Goal: Find contact information: Find contact information

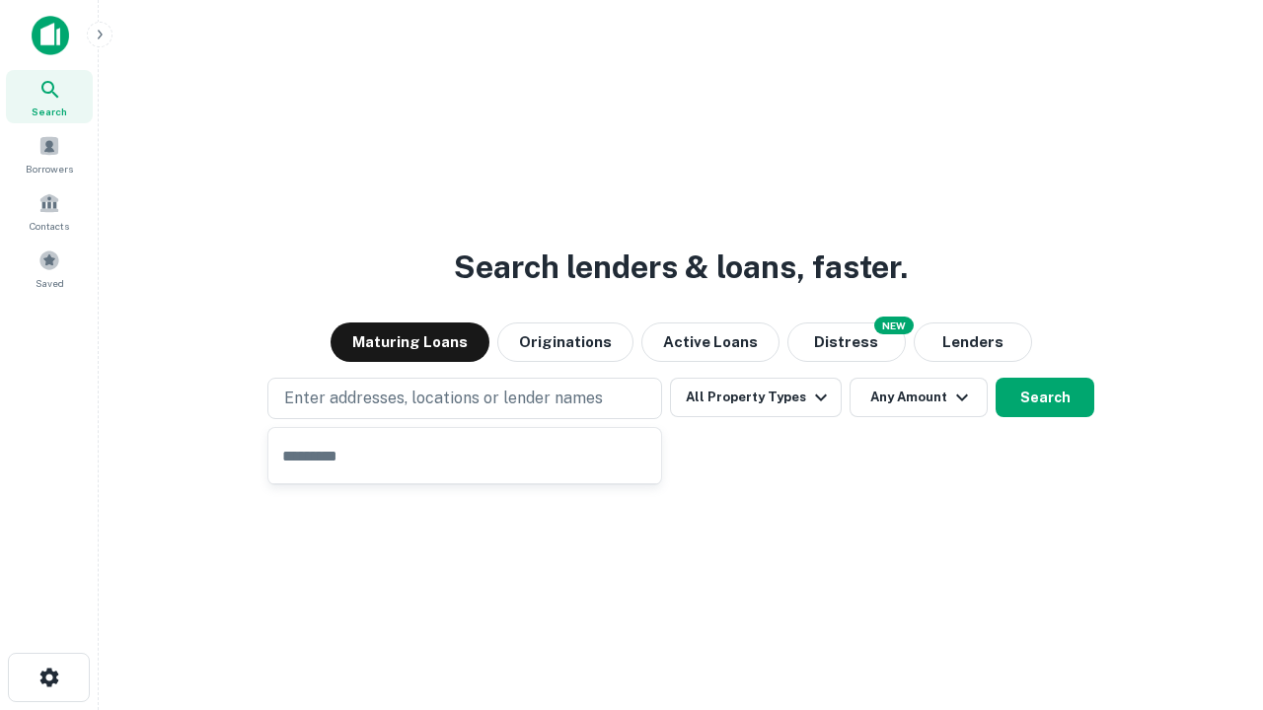
type input "**********"
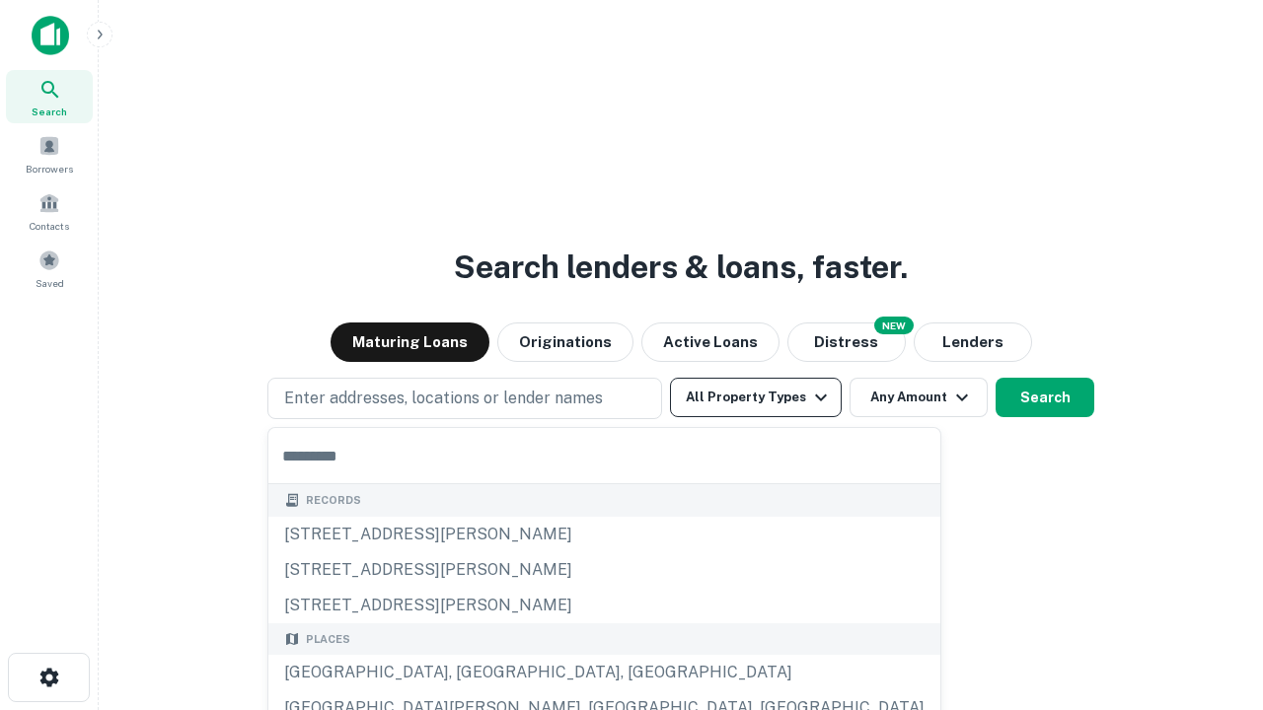
click at [756, 398] on button "All Property Types" at bounding box center [756, 397] width 172 height 39
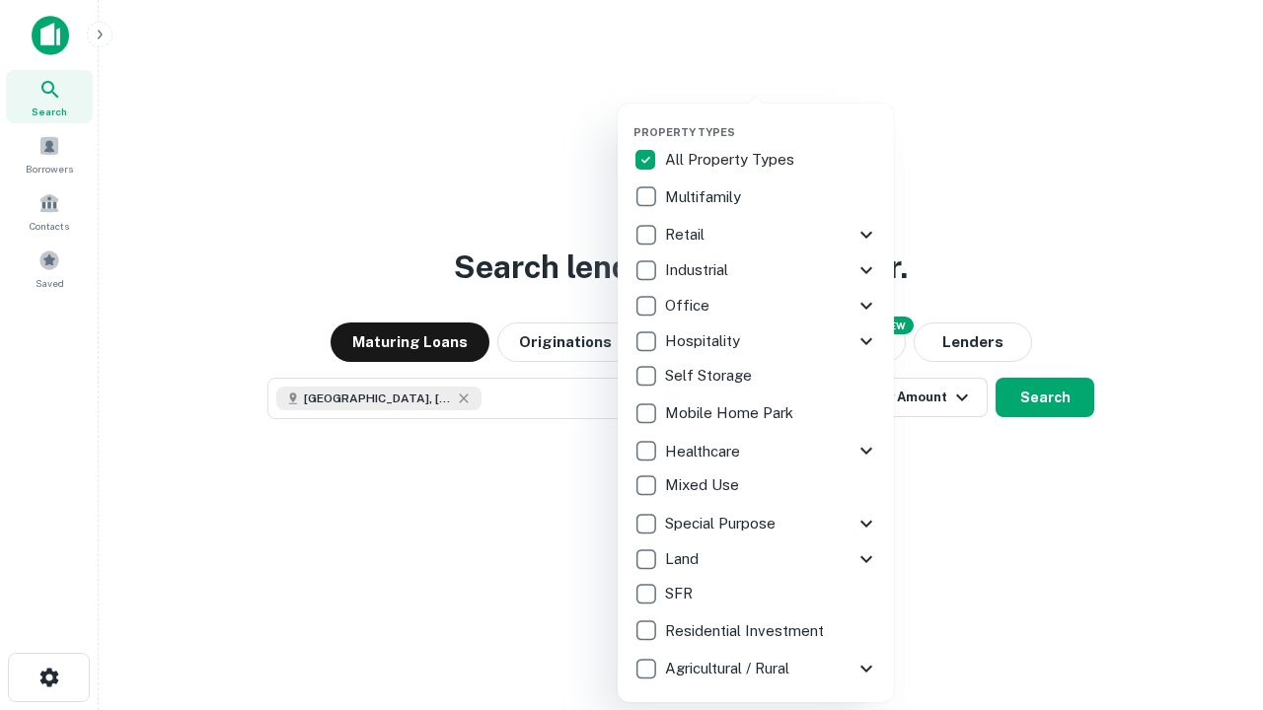
click at [771, 119] on button "button" at bounding box center [771, 119] width 276 height 1
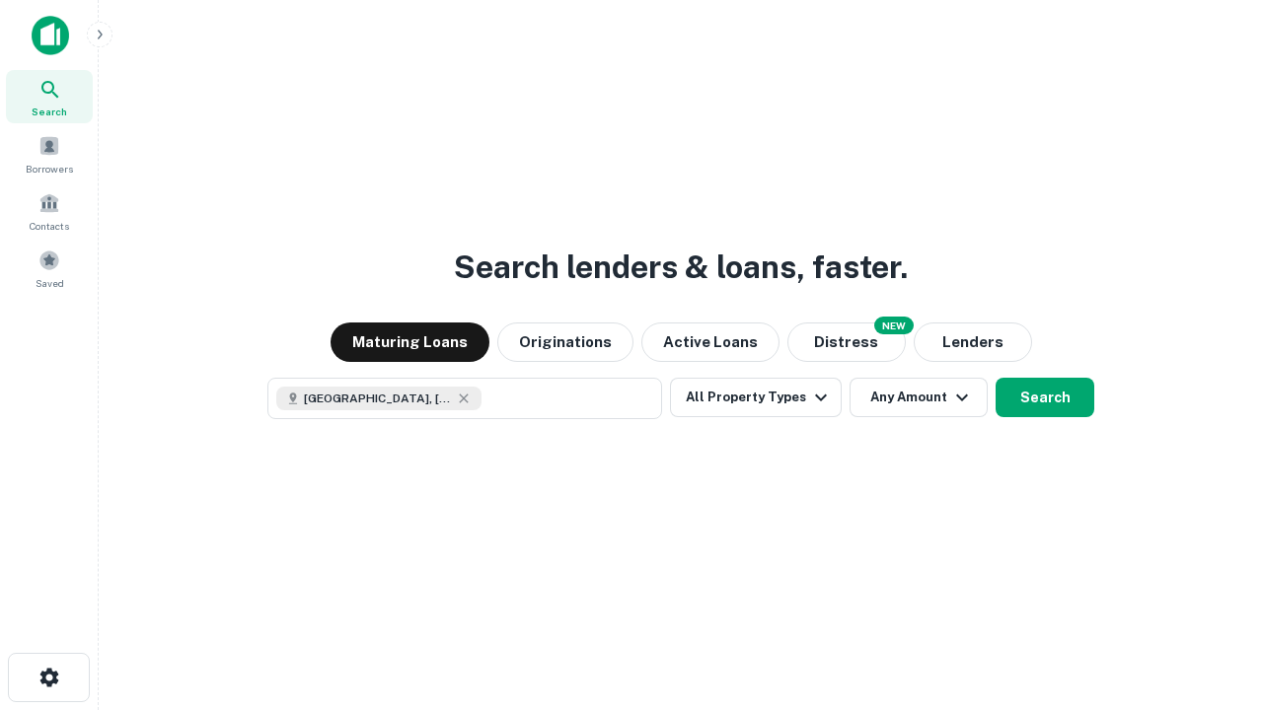
scroll to position [32, 0]
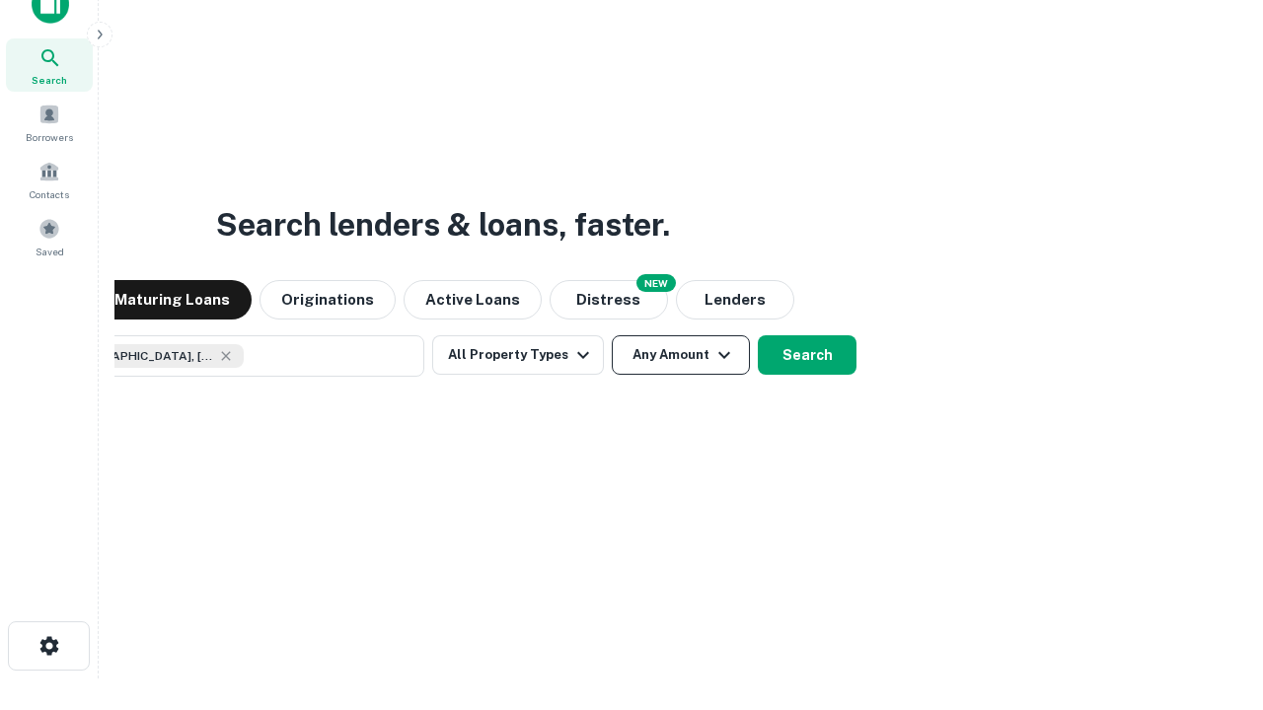
click at [612, 335] on button "Any Amount" at bounding box center [681, 354] width 138 height 39
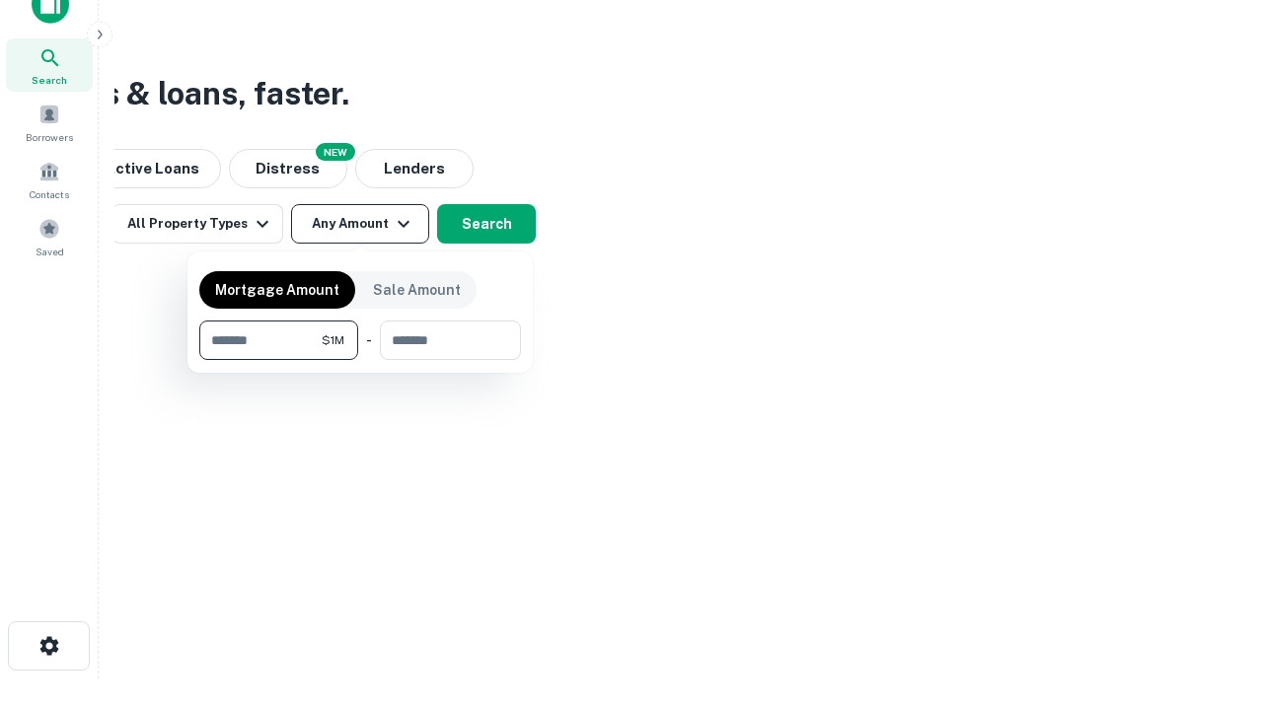
type input "*******"
click at [360, 360] on button "button" at bounding box center [360, 360] width 322 height 1
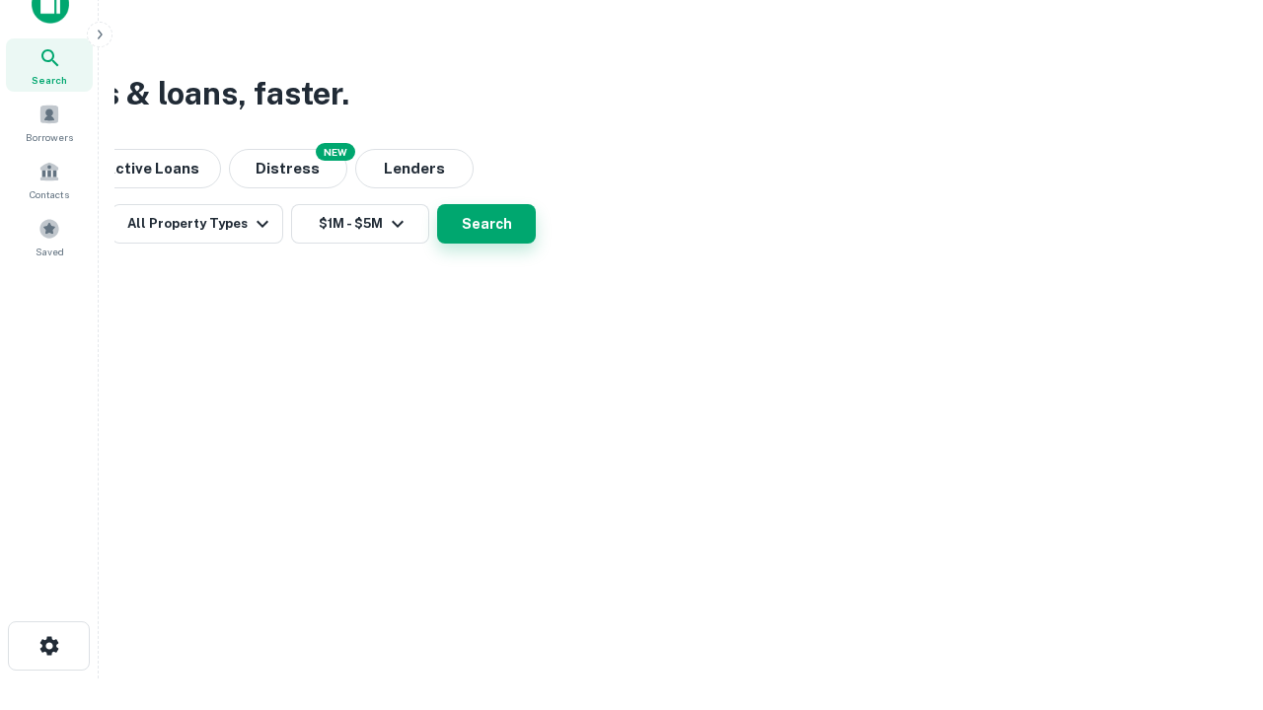
click at [536, 244] on button "Search" at bounding box center [486, 223] width 99 height 39
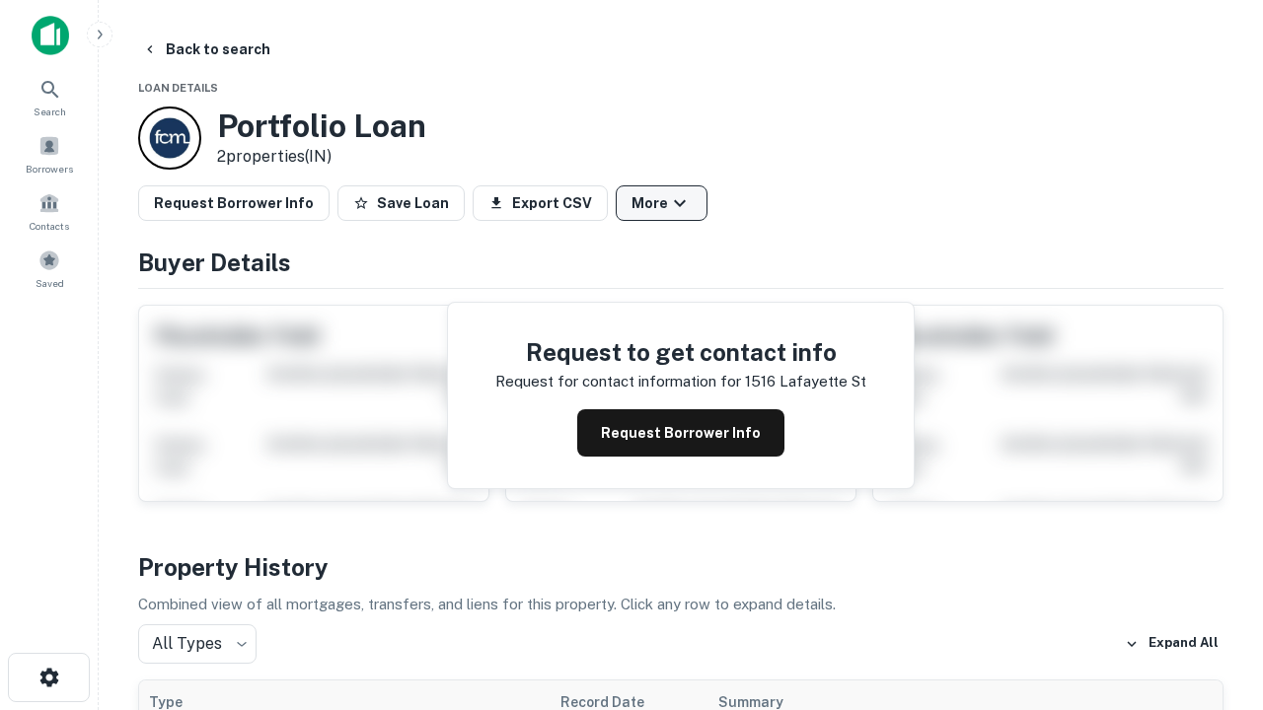
click at [661, 203] on button "More" at bounding box center [662, 203] width 92 height 36
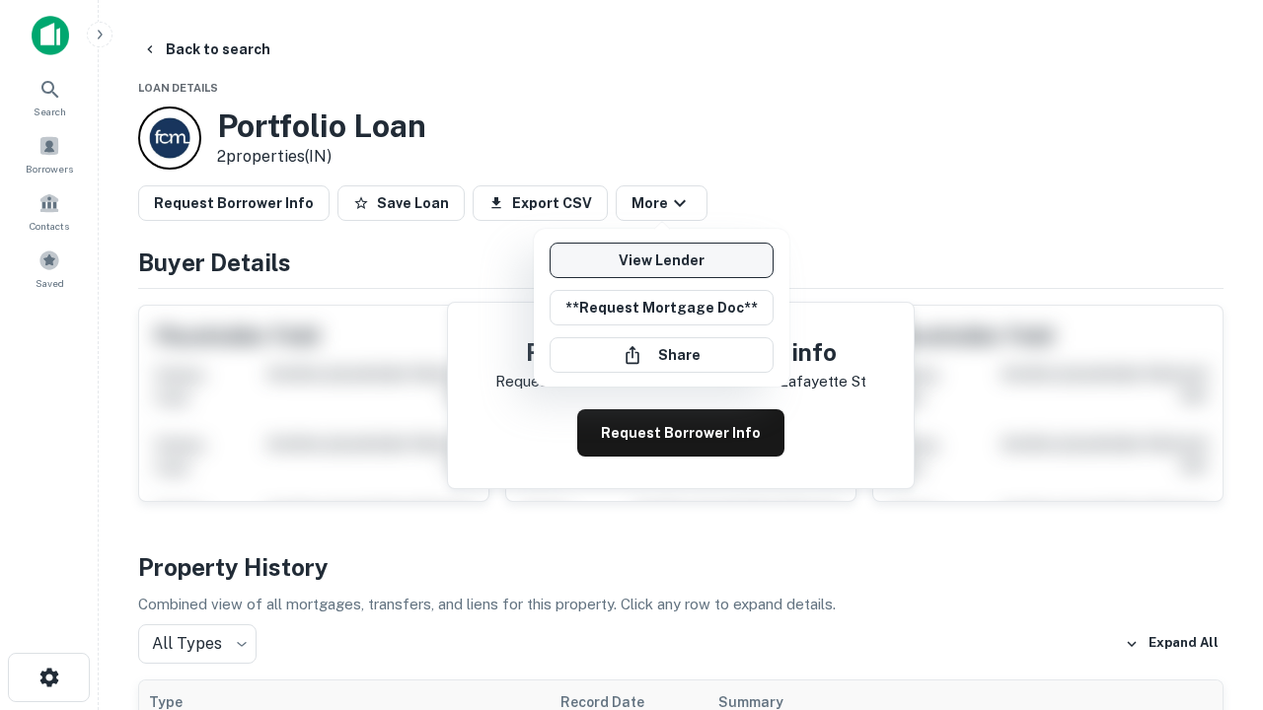
click at [661, 260] on link "View Lender" at bounding box center [661, 261] width 224 height 36
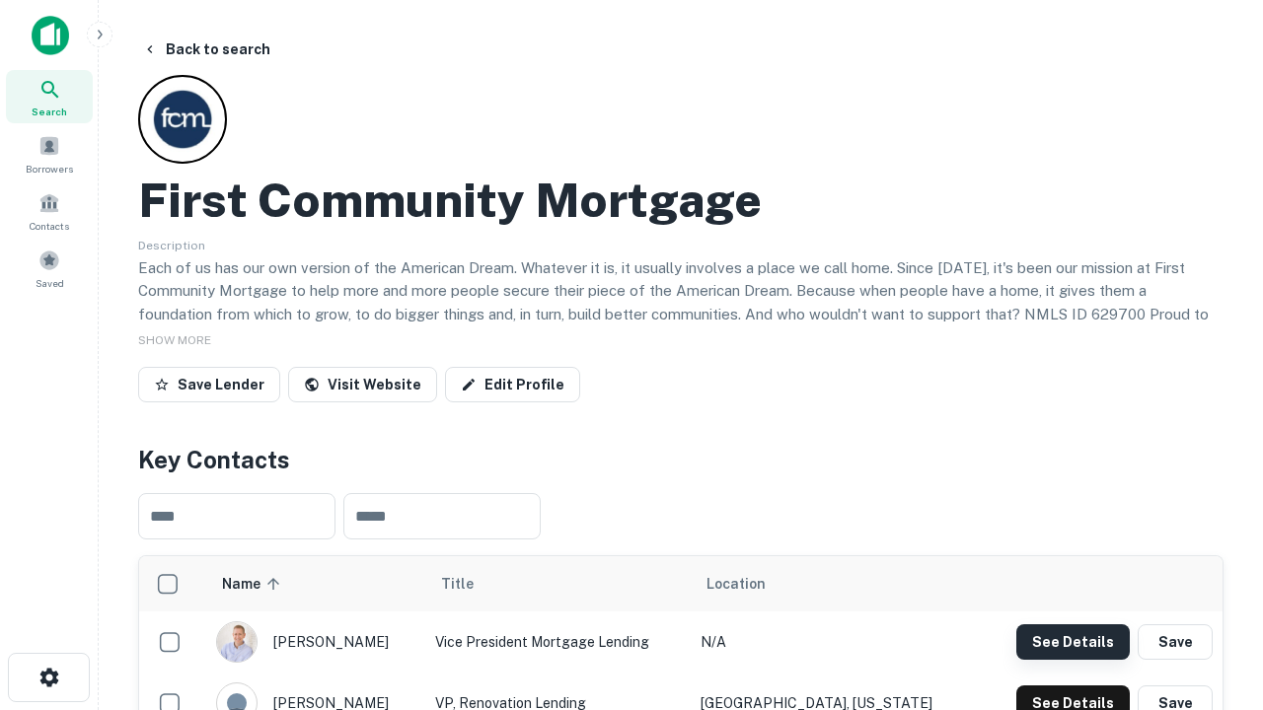
click at [1072, 641] on button "See Details" at bounding box center [1072, 642] width 113 height 36
click at [48, 678] on icon "button" at bounding box center [49, 678] width 24 height 24
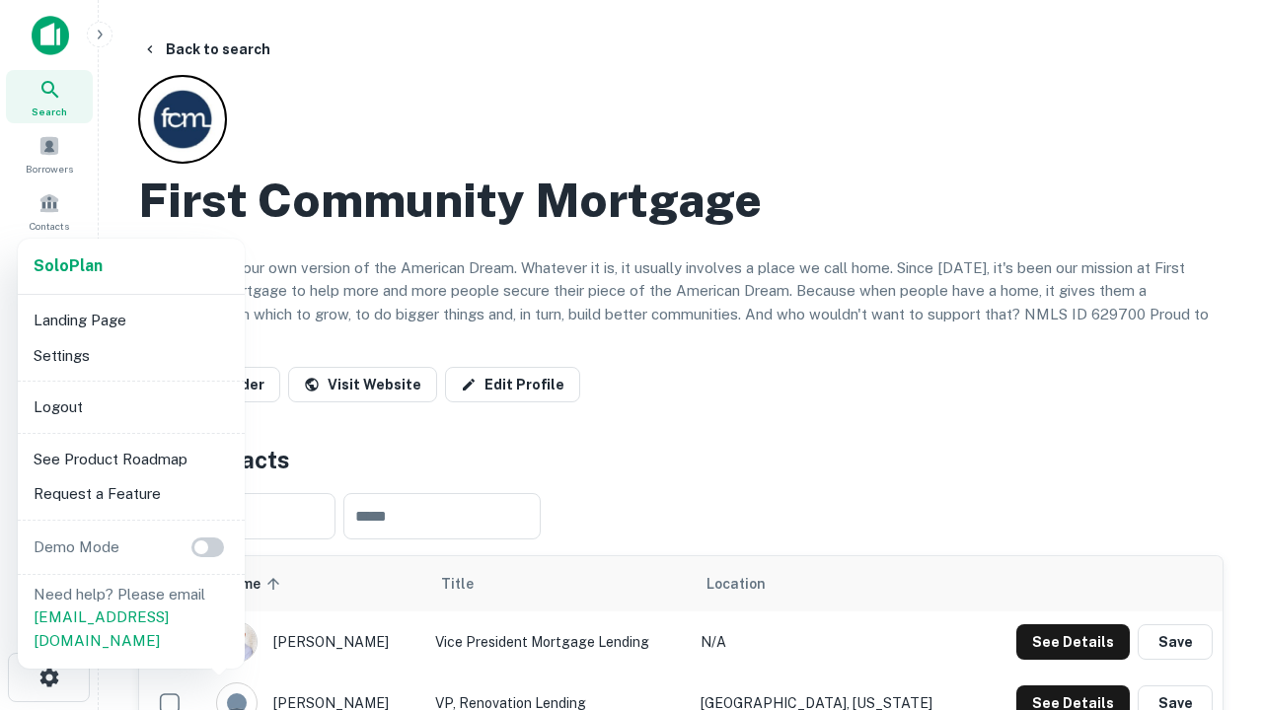
click at [130, 406] on li "Logout" at bounding box center [131, 408] width 211 height 36
